Goal: Contribute content: Share content

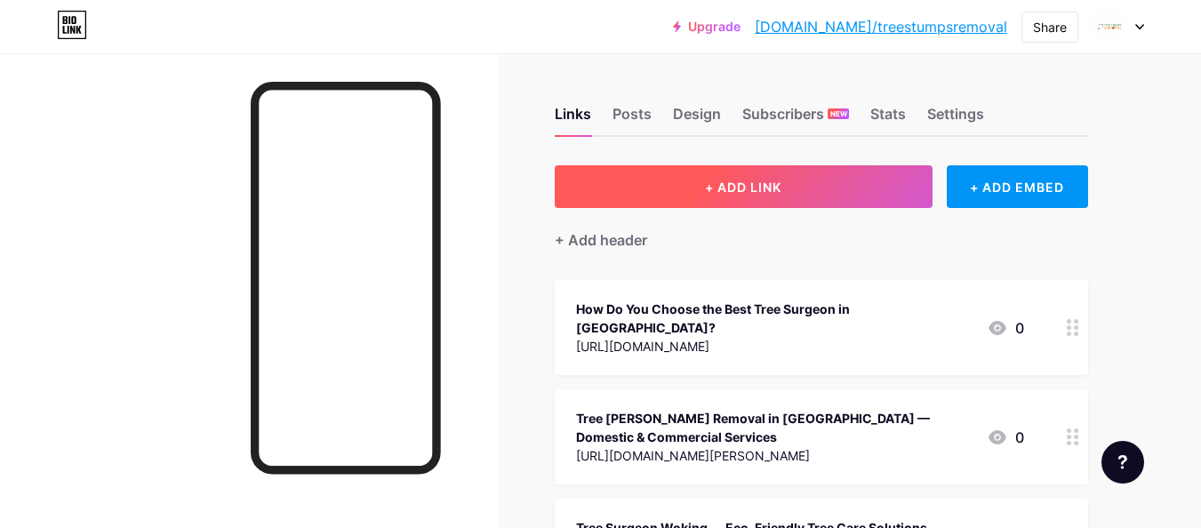
click at [706, 205] on button "+ ADD LINK" at bounding box center [744, 186] width 378 height 43
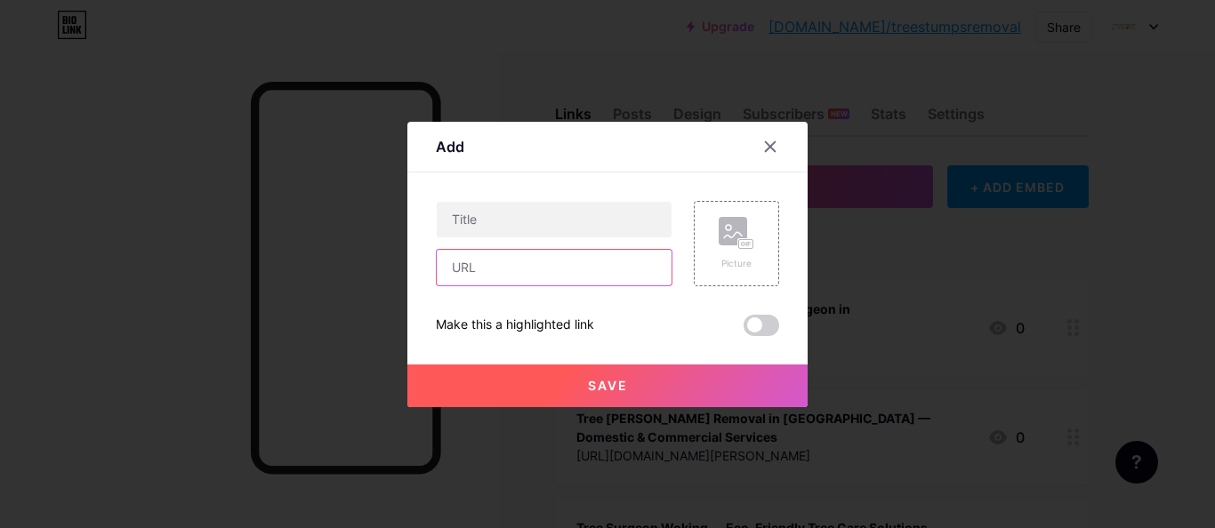
click at [523, 273] on input "text" at bounding box center [554, 268] width 235 height 36
paste input "[URL][DOMAIN_NAME][PERSON_NAME]"
type input "[URL][DOMAIN_NAME][PERSON_NAME]"
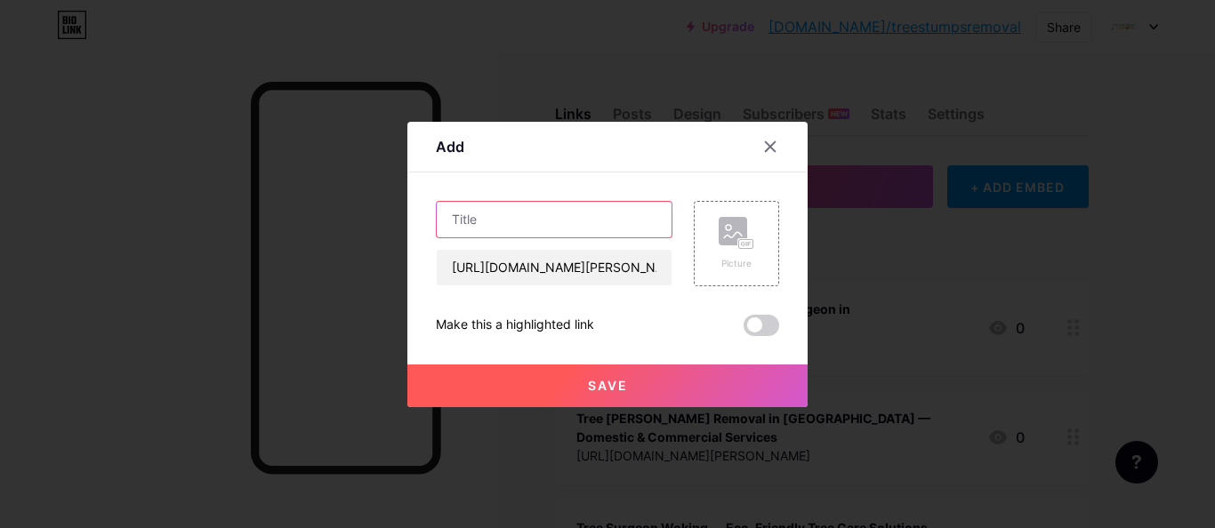
click at [504, 217] on input "text" at bounding box center [554, 220] width 235 height 36
paste input "Why Tree [PERSON_NAME] Removal Camberley is Essential for a Healthy Garden"
type input "Why Tree [PERSON_NAME] Removal Camberley is Essential for a Healthy Garden"
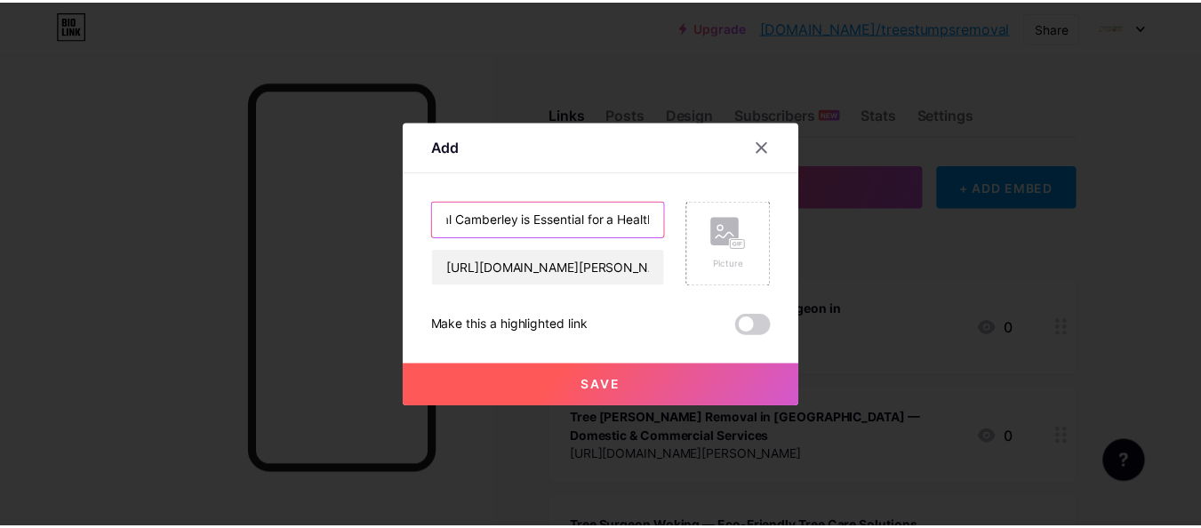
scroll to position [0, 0]
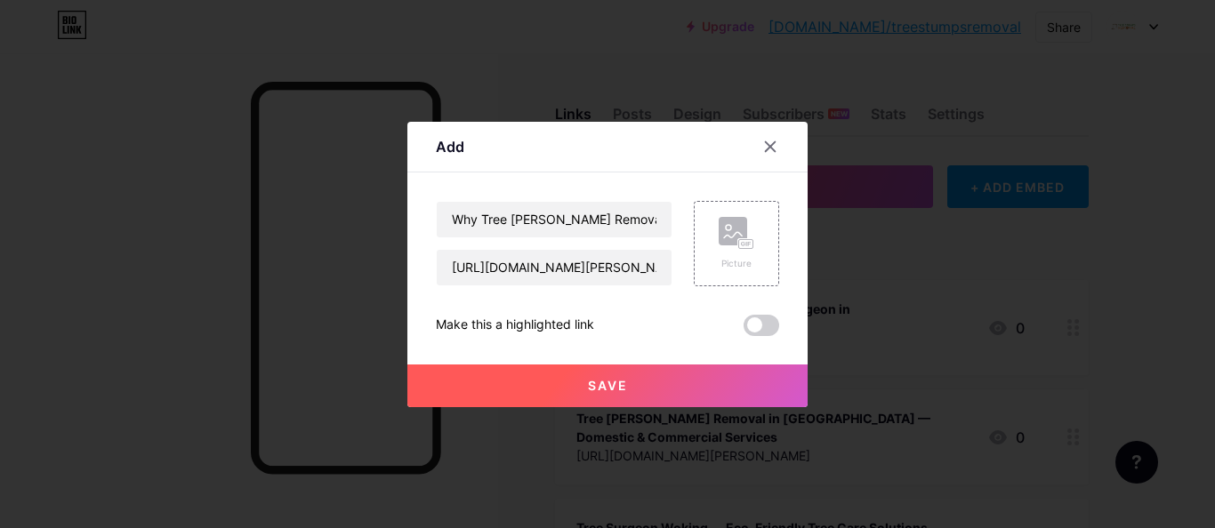
click at [617, 386] on span "Save" at bounding box center [608, 385] width 40 height 15
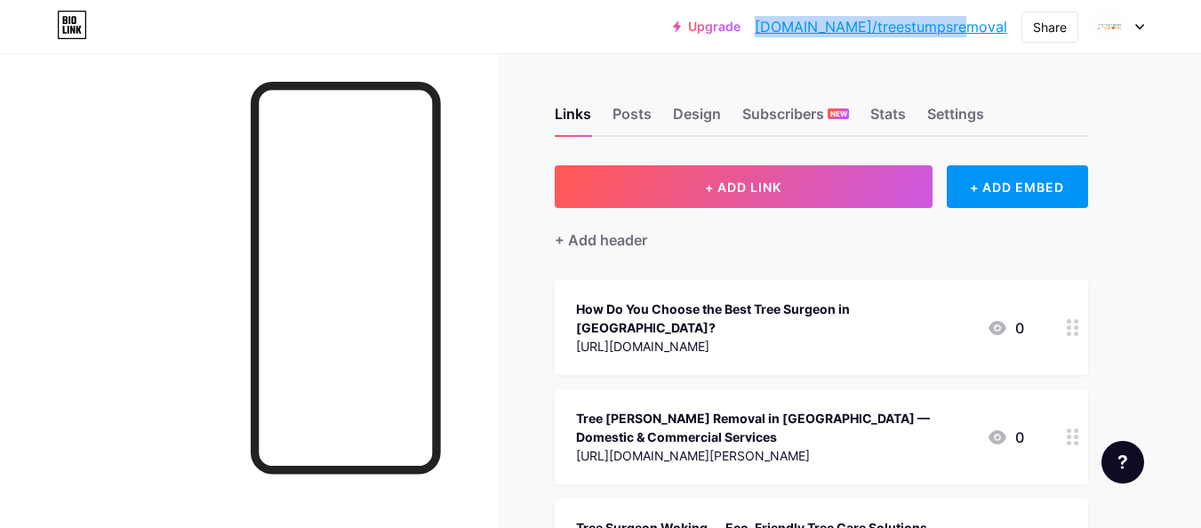
drag, startPoint x: 822, startPoint y: 25, endPoint x: 1007, endPoint y: 28, distance: 185.0
click at [1007, 28] on div "Upgrade [DOMAIN_NAME]/treest... [DOMAIN_NAME]/treestumpsremoval" at bounding box center [840, 27] width 334 height 32
click at [1050, 28] on div "Share" at bounding box center [1050, 27] width 34 height 19
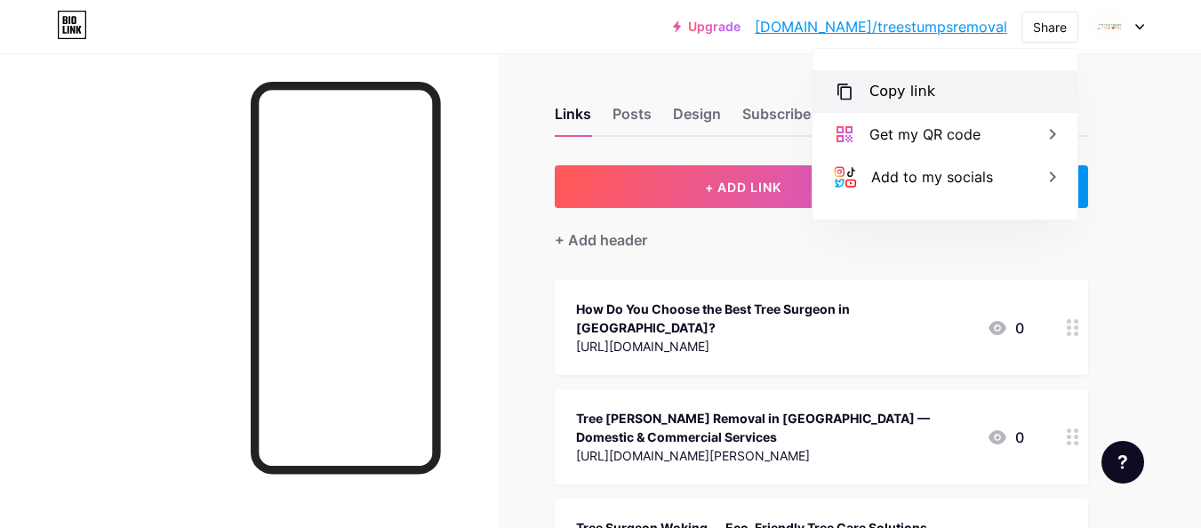
click at [951, 97] on div "Copy link" at bounding box center [945, 91] width 265 height 43
